Goal: Answer question/provide support

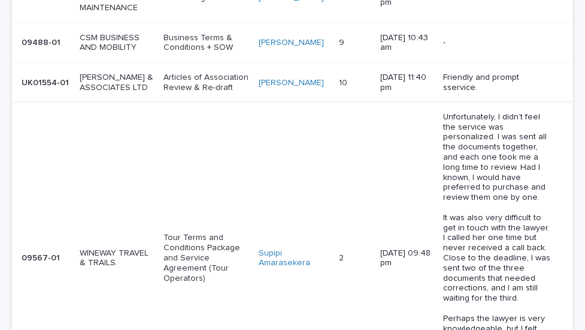
scroll to position [754, 0]
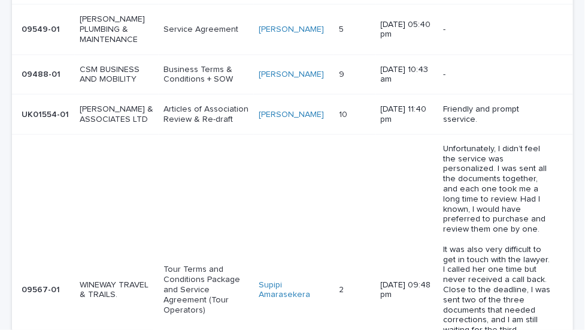
click at [443, 204] on p "Unfortunately, I didn’t feel the service was personalized. I was sent all the d…" at bounding box center [498, 290] width 111 height 292
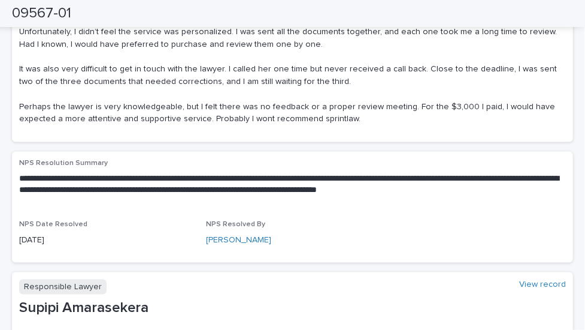
scroll to position [513, 0]
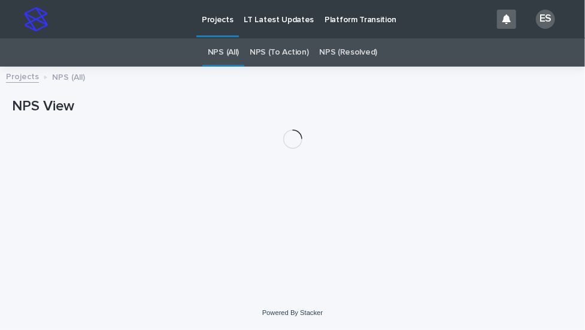
click at [294, 55] on link "NPS (To Action)" at bounding box center [279, 52] width 59 height 28
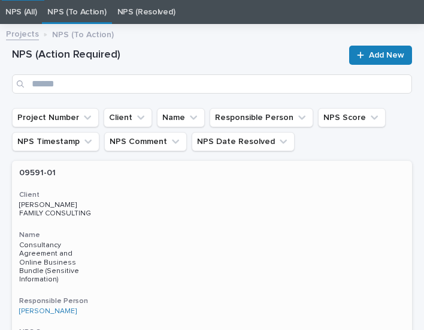
scroll to position [187, 0]
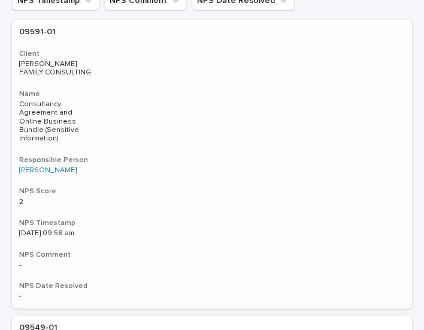
click at [271, 142] on div "09591-01 Client [PERSON_NAME] FAMILY CONSULTING Name Consultancy Agreement and …" at bounding box center [212, 164] width 400 height 288
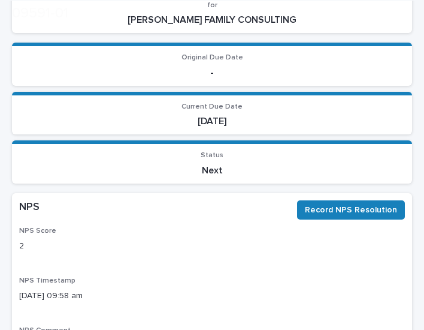
scroll to position [361, 0]
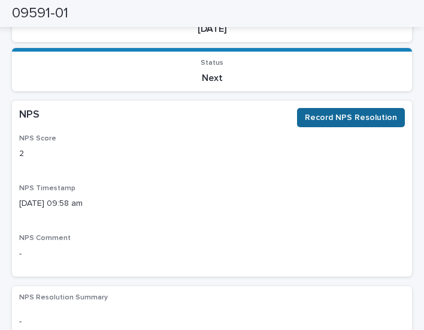
click at [325, 111] on span "Record NPS Resolution" at bounding box center [351, 117] width 92 height 12
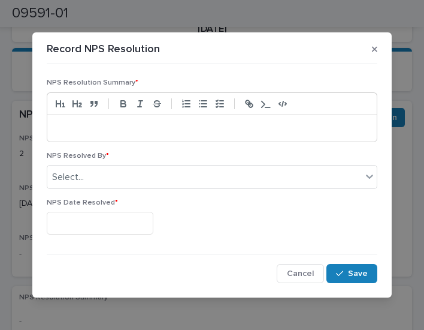
click at [243, 131] on p at bounding box center [212, 128] width 312 height 12
